Goal: Task Accomplishment & Management: Manage account settings

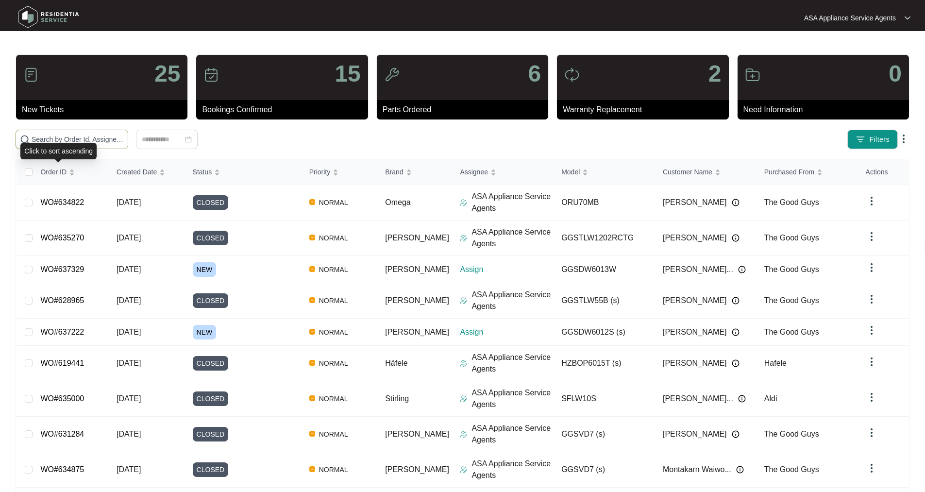
drag, startPoint x: 51, startPoint y: 143, endPoint x: 51, endPoint y: 136, distance: 6.8
click at [51, 137] on body "ASA Appliance Service Agents ASA Applia... 25 New Tickets 15 Bookings Confirmed…" at bounding box center [462, 285] width 925 height 570
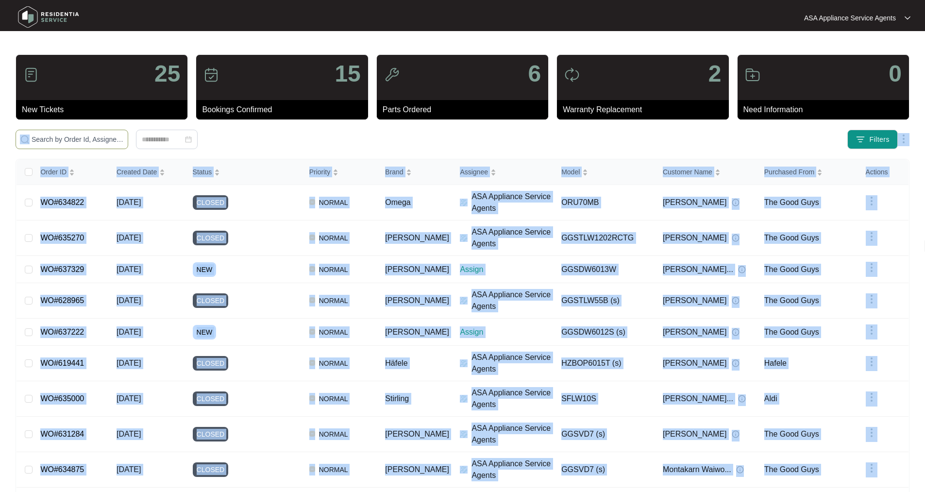
click at [51, 136] on input "text" at bounding box center [78, 139] width 92 height 11
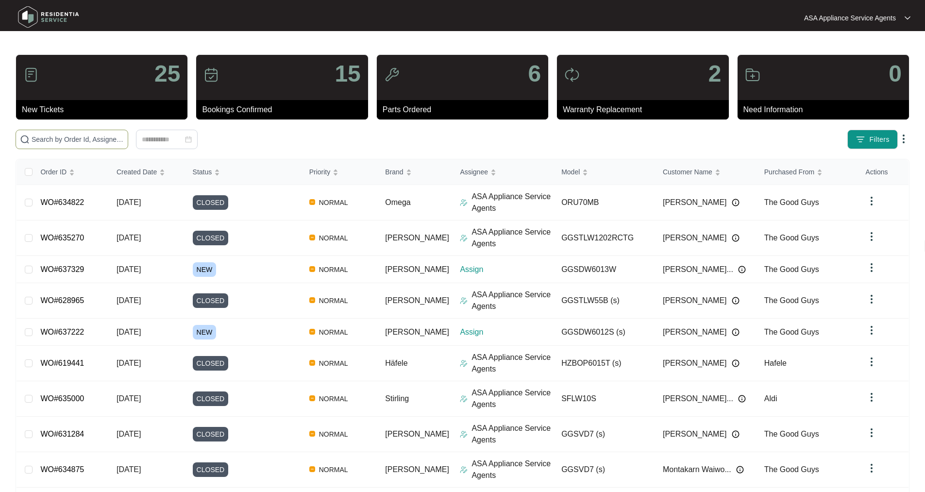
paste input "WO#635285"
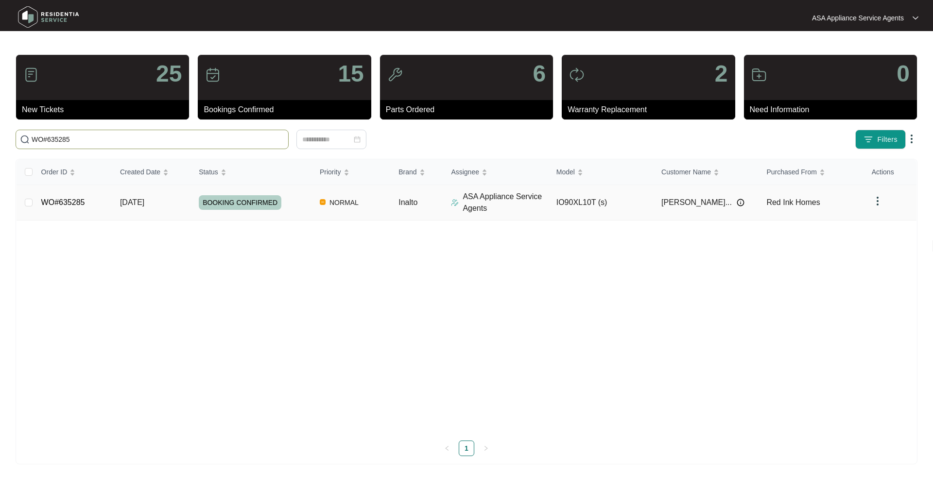
type input "WO#635285"
click at [46, 208] on td "WO#635285" at bounding box center [73, 202] width 79 height 35
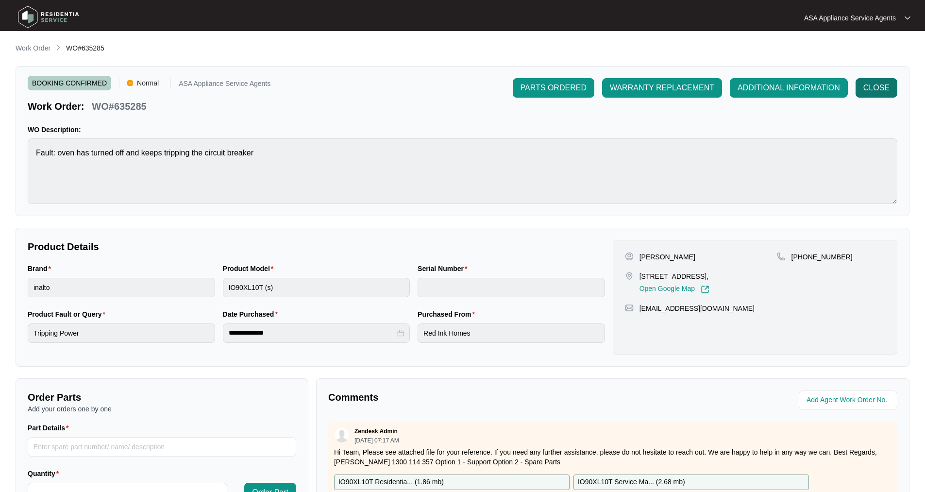
click at [878, 86] on span "CLOSE" at bounding box center [877, 88] width 26 height 12
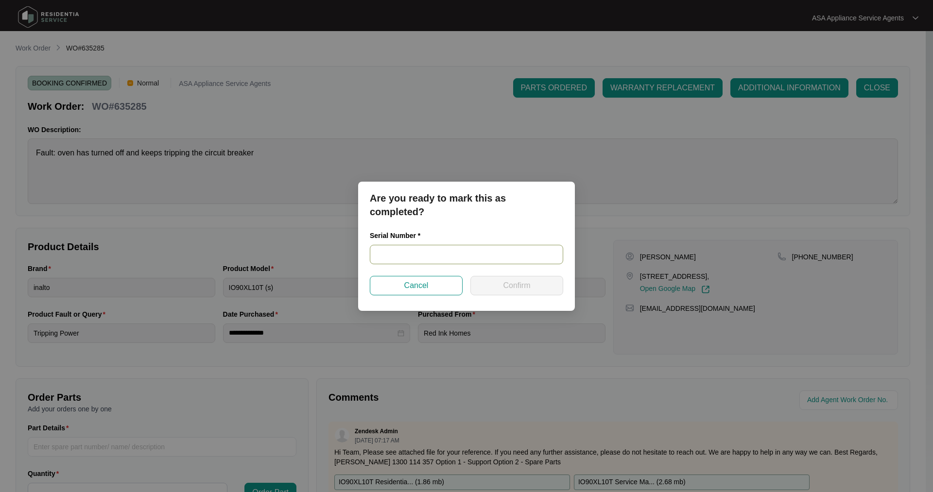
click at [466, 249] on input "text" at bounding box center [466, 254] width 193 height 19
paste input "23020126"
type input "23020126"
drag, startPoint x: 506, startPoint y: 289, endPoint x: 508, endPoint y: 282, distance: 7.1
click at [507, 289] on span "Confirm" at bounding box center [516, 286] width 27 height 12
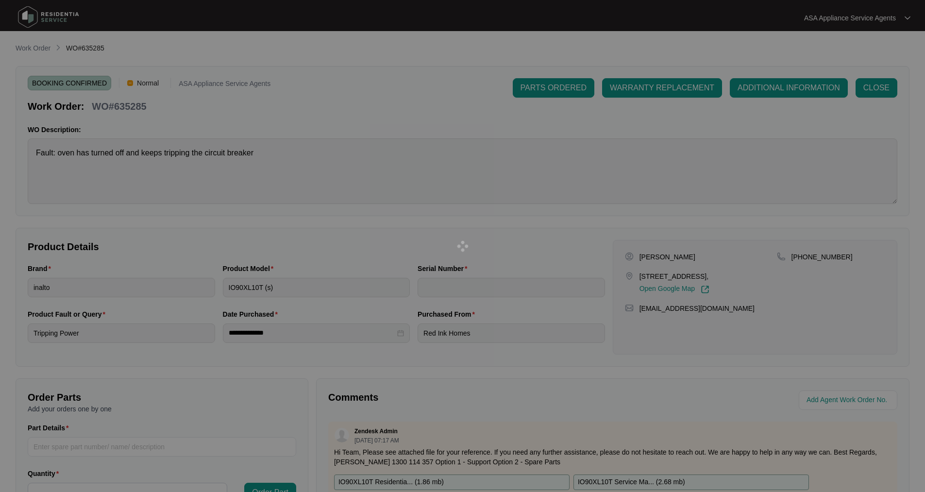
type input "23020126"
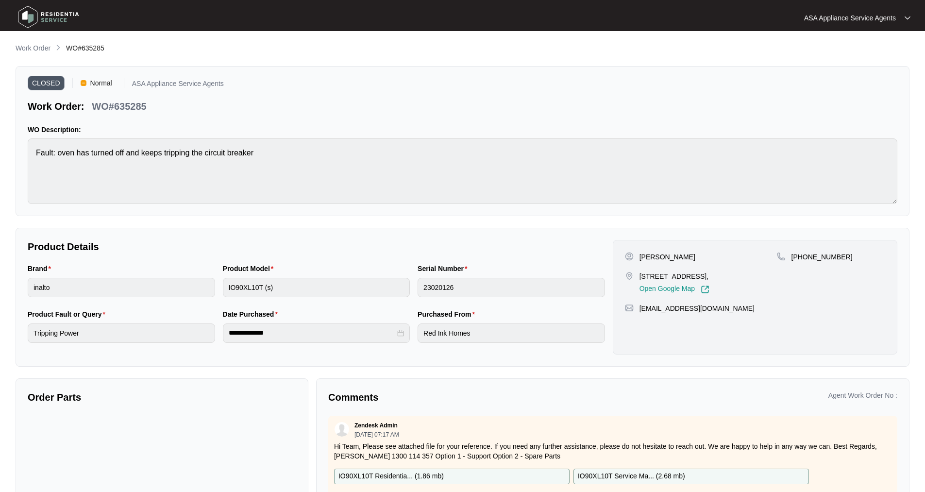
click at [26, 8] on img at bounding box center [49, 16] width 68 height 29
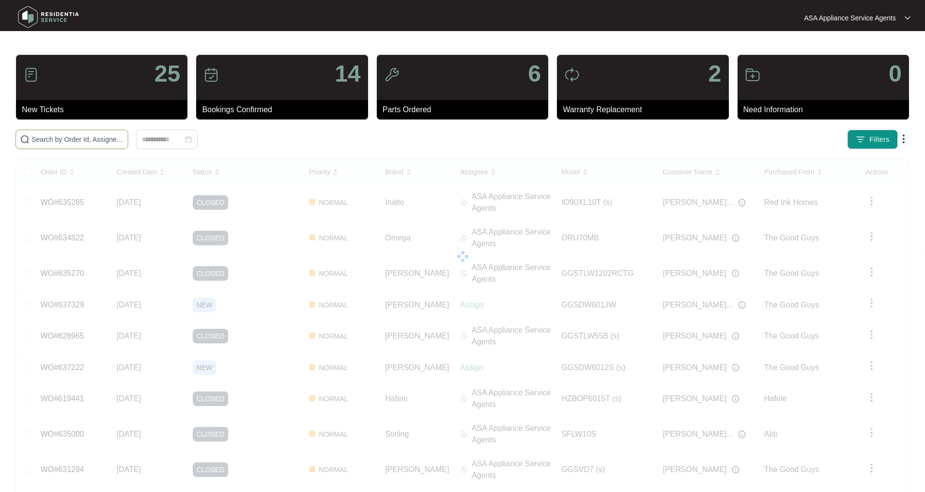
click at [47, 140] on input "text" at bounding box center [78, 139] width 92 height 11
paste input "635304"
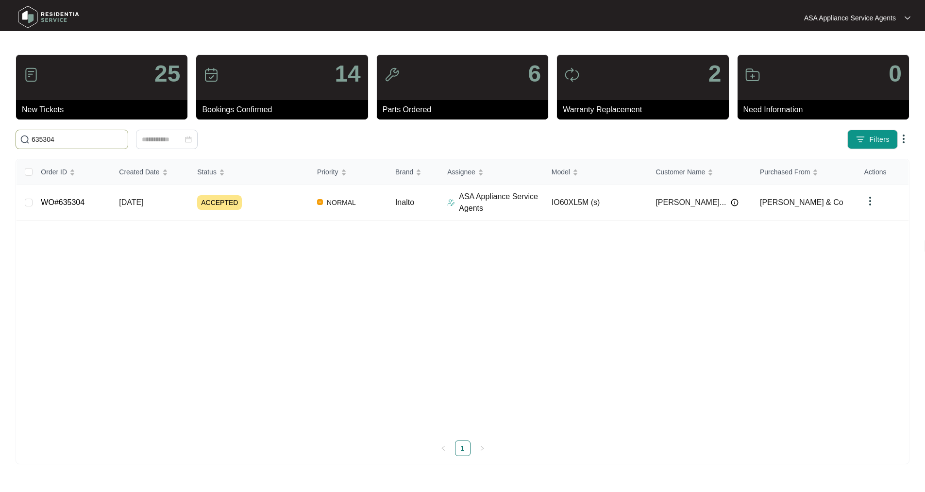
type input "635304"
click at [74, 208] on td "WO#635304" at bounding box center [73, 202] width 79 height 35
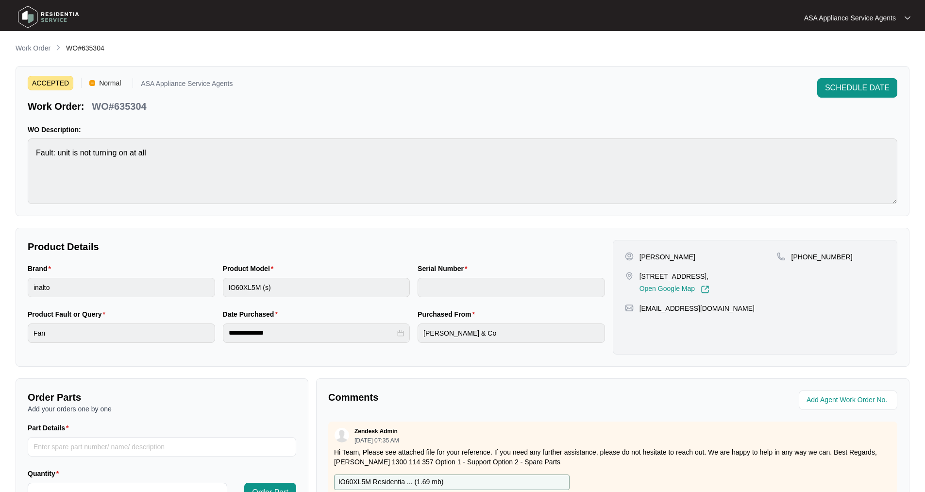
click at [32, 18] on img at bounding box center [49, 16] width 68 height 29
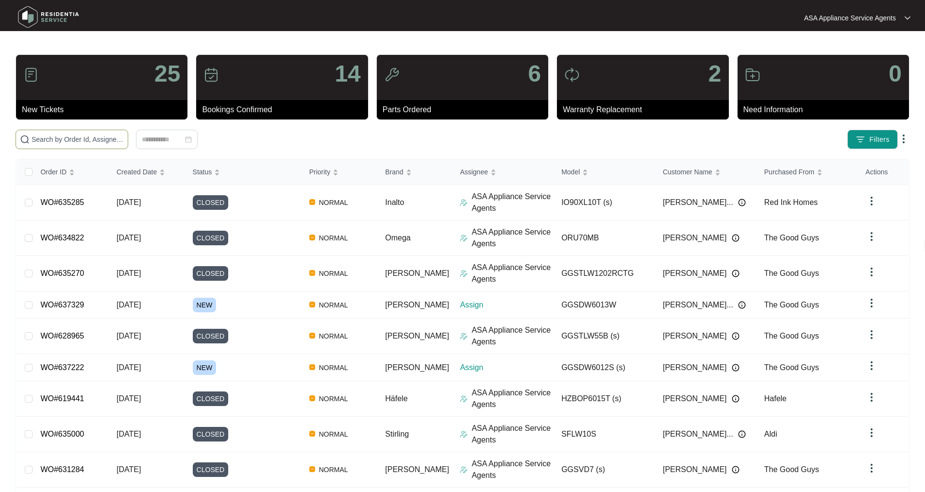
click at [83, 143] on span at bounding box center [72, 139] width 113 height 19
paste input "WO#635304"
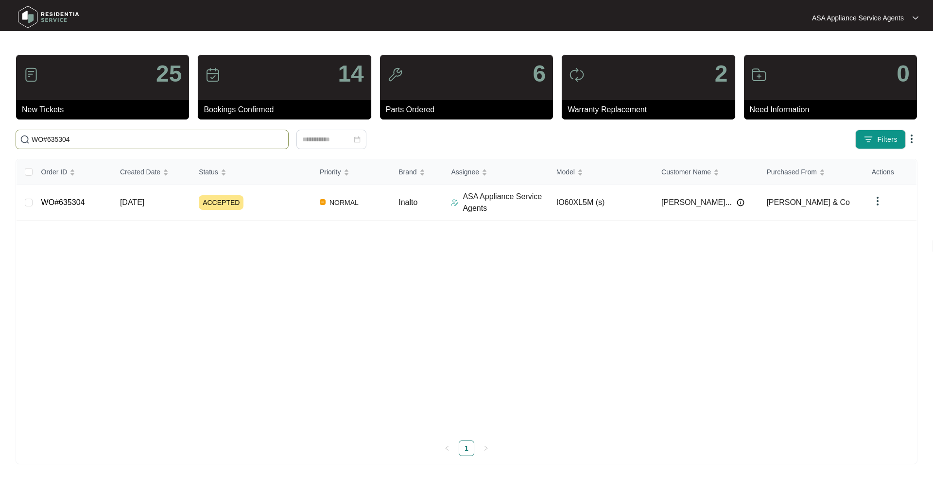
type input "WO#635304"
click at [60, 209] on td "WO#635304" at bounding box center [73, 202] width 79 height 35
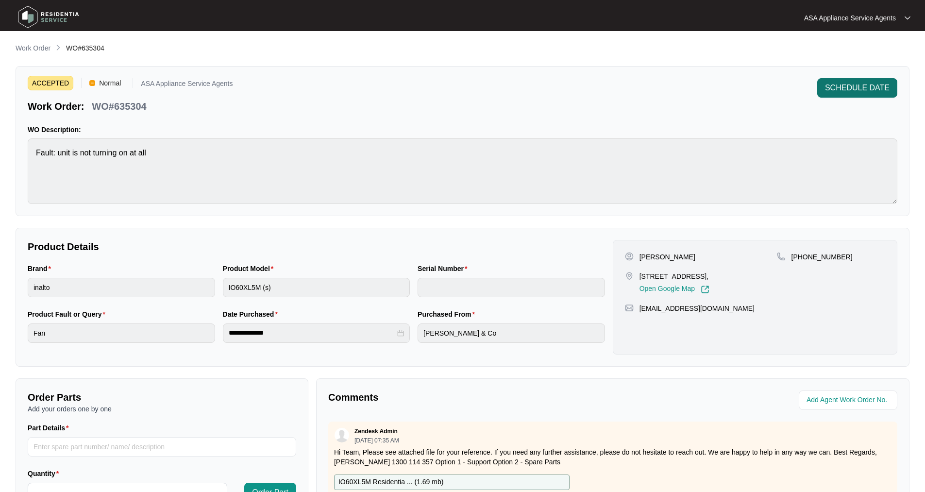
click at [843, 90] on span "SCHEDULE DATE" at bounding box center [857, 88] width 65 height 12
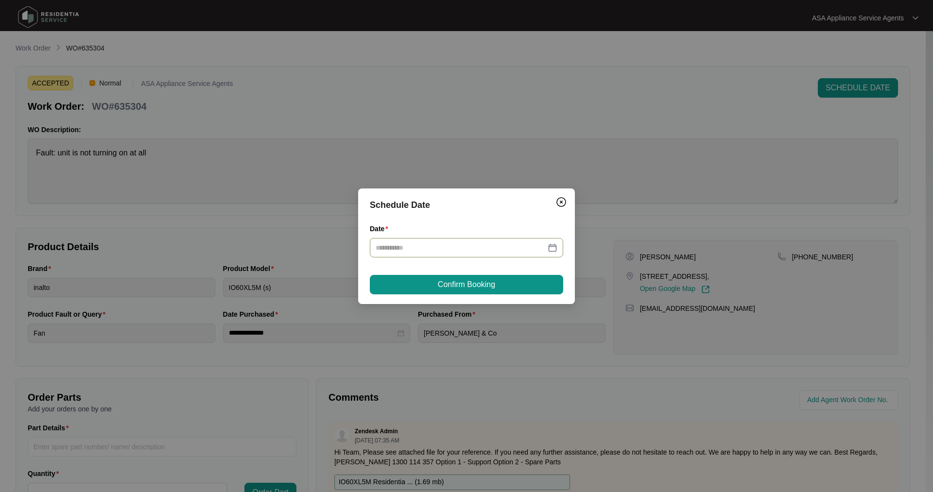
click at [556, 249] on div at bounding box center [466, 247] width 182 height 11
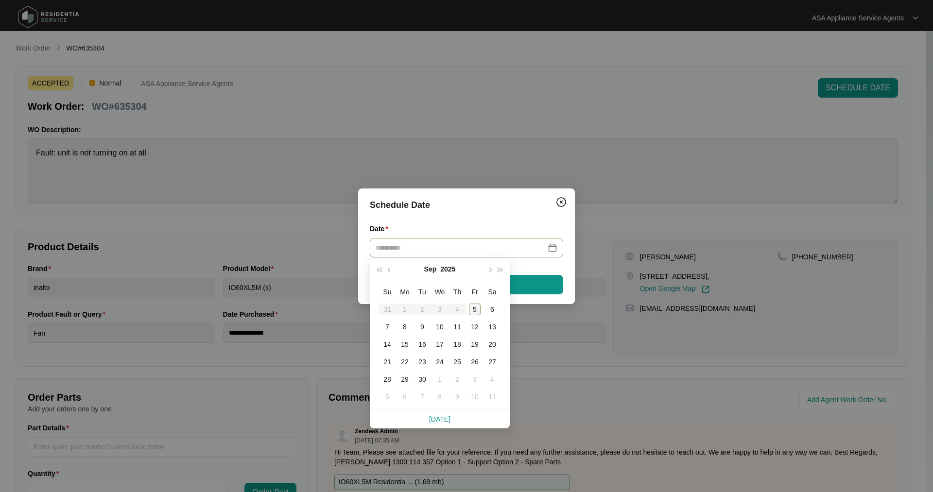
type input "**********"
click at [476, 306] on div "5" at bounding box center [475, 310] width 12 height 12
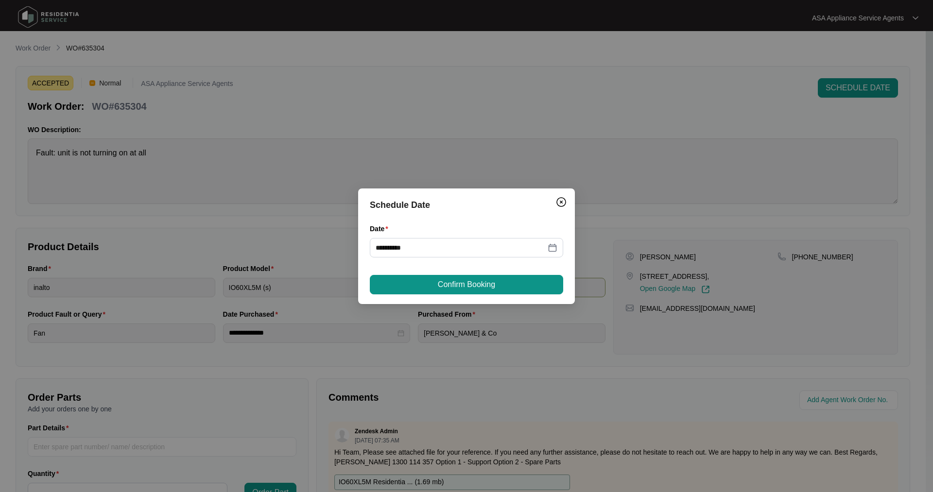
click at [488, 283] on span "Confirm Booking" at bounding box center [466, 285] width 57 height 12
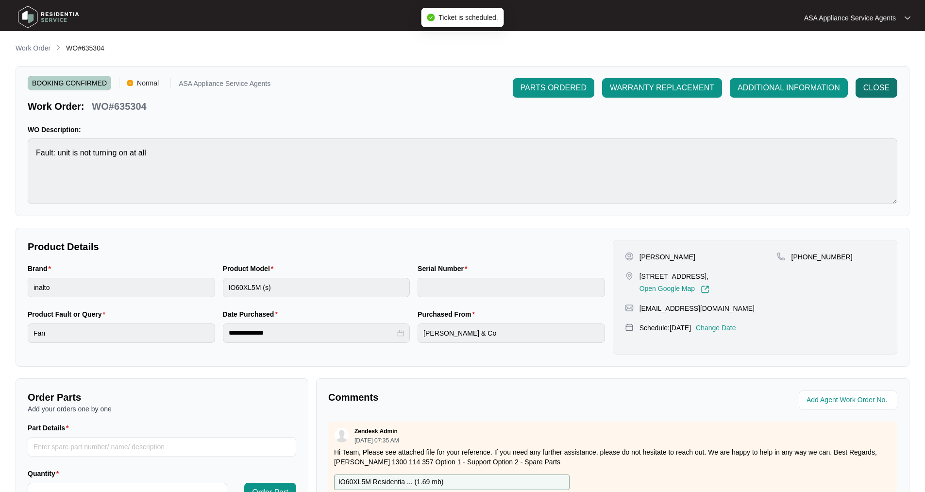
click at [868, 93] on span "CLOSE" at bounding box center [877, 88] width 26 height 12
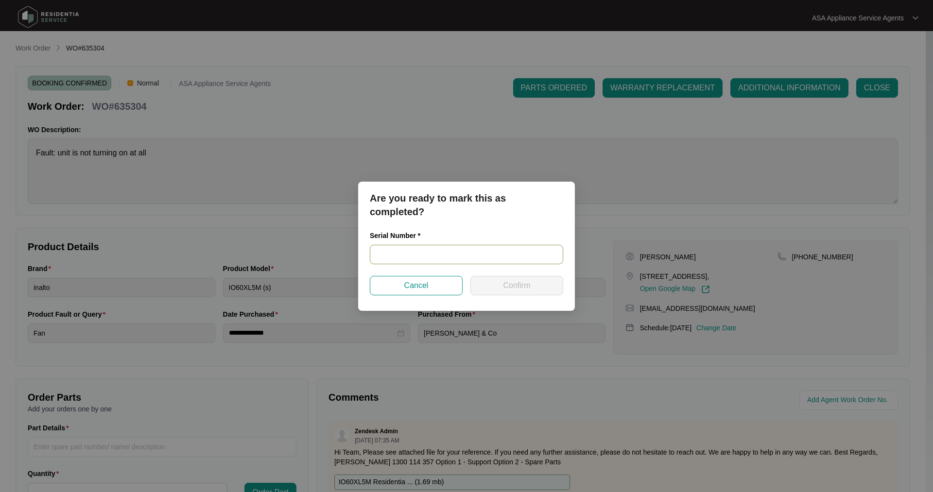
click at [385, 258] on input "text" at bounding box center [466, 254] width 193 height 19
paste input "91233400019"
type input "91233400019"
drag, startPoint x: 473, startPoint y: 286, endPoint x: 477, endPoint y: 289, distance: 5.3
click at [476, 288] on button "Confirm" at bounding box center [516, 285] width 93 height 19
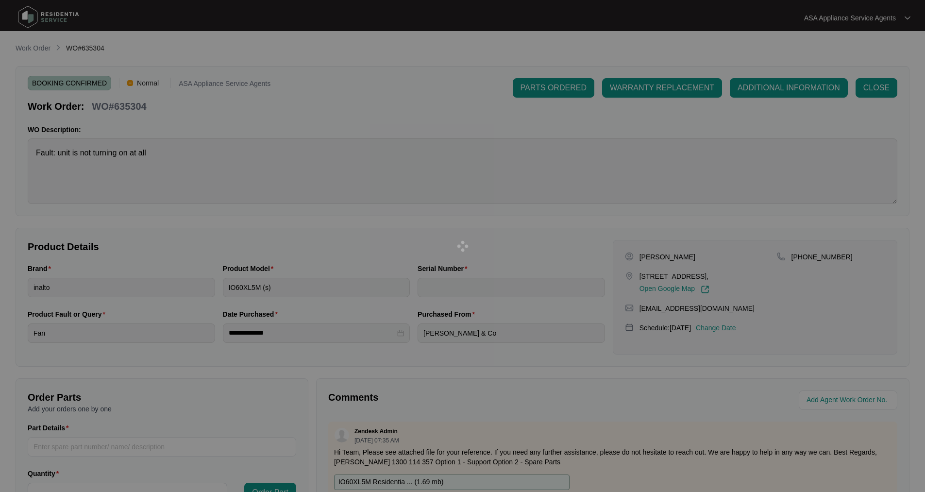
type input "91233400019"
